Goal: Find specific page/section: Find specific page/section

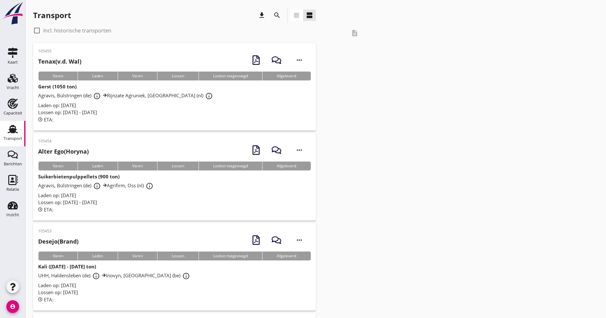
click at [282, 14] on div "search" at bounding box center [276, 15] width 11 height 8
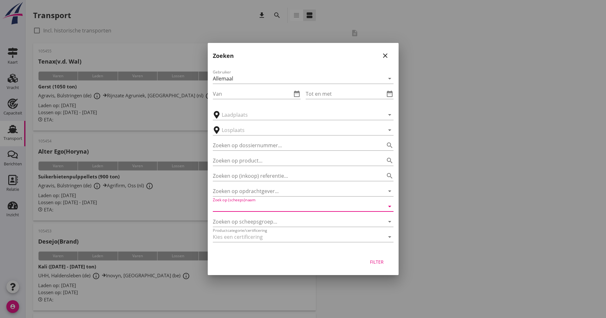
click at [270, 204] on input "Zoek op (scheeps)naam" at bounding box center [294, 206] width 163 height 10
click at [256, 220] on div "Reinmar" at bounding box center [312, 219] width 153 height 8
click at [389, 264] on button "Filter" at bounding box center [377, 261] width 28 height 11
type input "Reinmar"
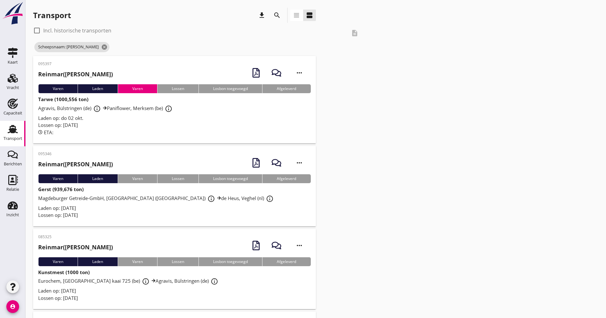
click at [138, 111] on span "Agravis, Bülstringen (de) info_outline Paniflower, Merksem (be) info_outline" at bounding box center [106, 108] width 136 height 6
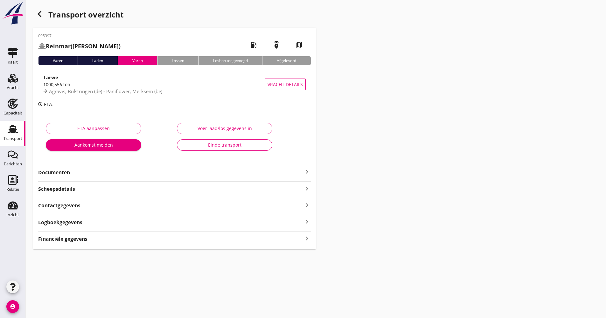
click at [86, 170] on strong "Documenten" at bounding box center [170, 172] width 265 height 7
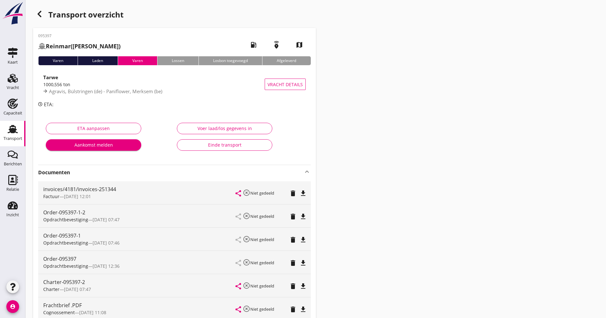
click at [86, 170] on strong "Documenten" at bounding box center [170, 172] width 265 height 7
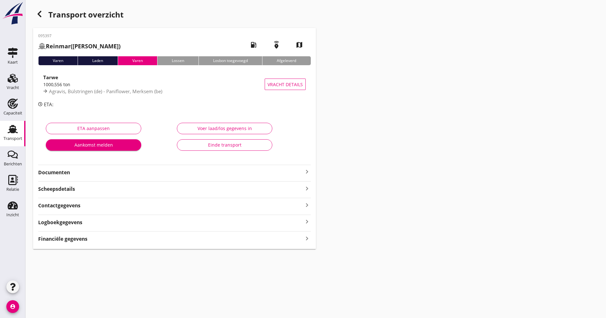
click at [90, 218] on div "Logboekgegevens keyboard_arrow_right" at bounding box center [174, 222] width 273 height 9
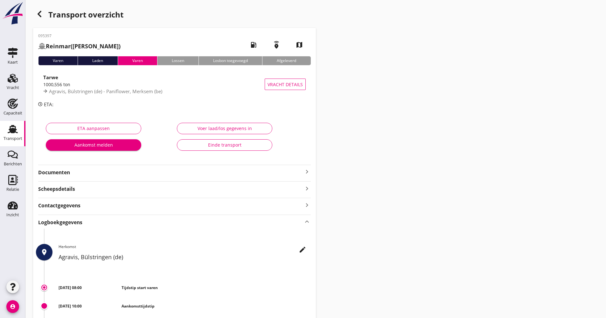
click at [95, 219] on div "Logboekgegevens keyboard_arrow_up" at bounding box center [174, 222] width 273 height 9
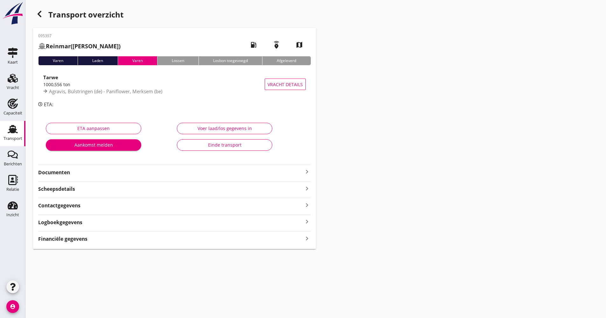
click at [121, 85] on div "1000,556 ton" at bounding box center [153, 84] width 221 height 7
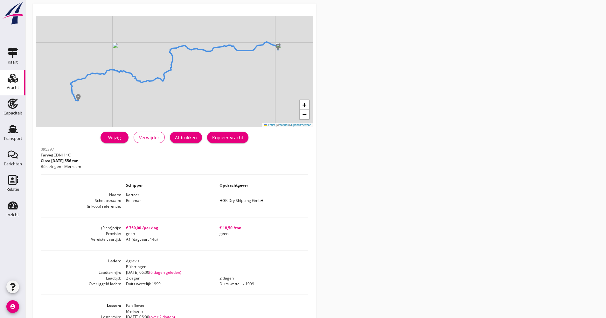
scroll to position [27, 0]
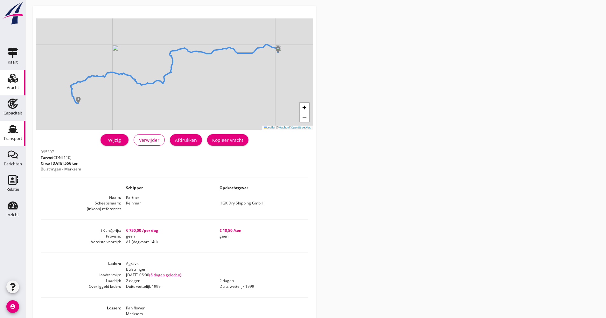
click at [15, 128] on use at bounding box center [13, 129] width 10 height 8
